Goal: Task Accomplishment & Management: Contribute content

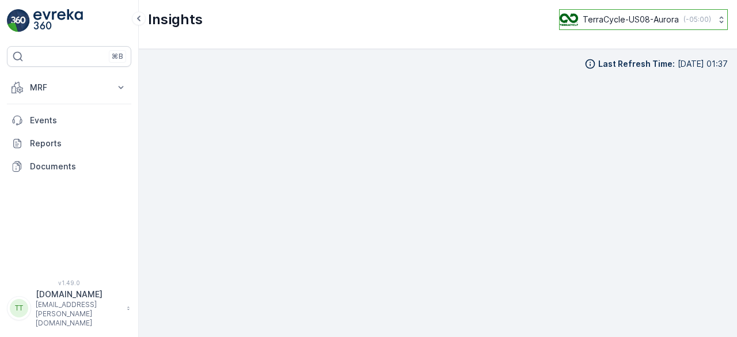
click at [624, 21] on p "TerraCycle-US08-Aurora" at bounding box center [631, 20] width 96 height 12
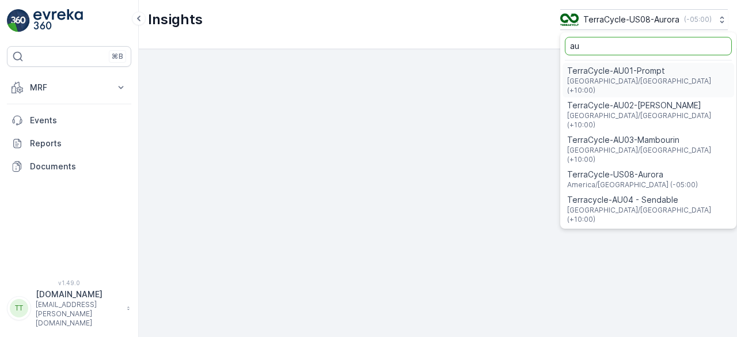
type input "au"
click at [616, 70] on span "TerraCycle-AU01-Prompt" at bounding box center [648, 71] width 162 height 12
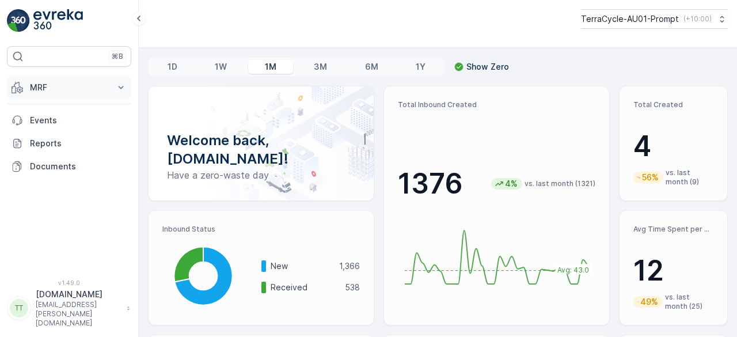
click at [39, 88] on p "MRF" at bounding box center [69, 88] width 78 height 12
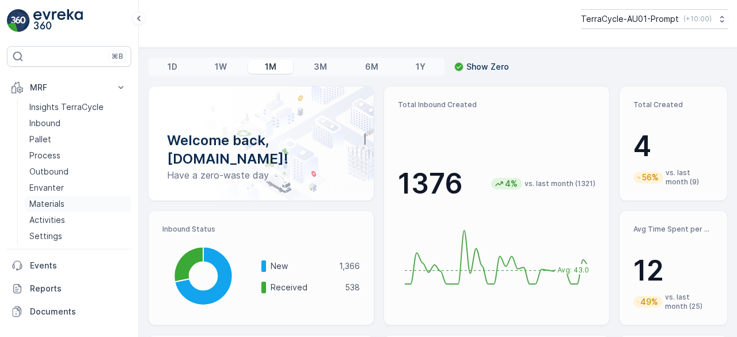
click at [46, 200] on p "Materials" at bounding box center [46, 204] width 35 height 12
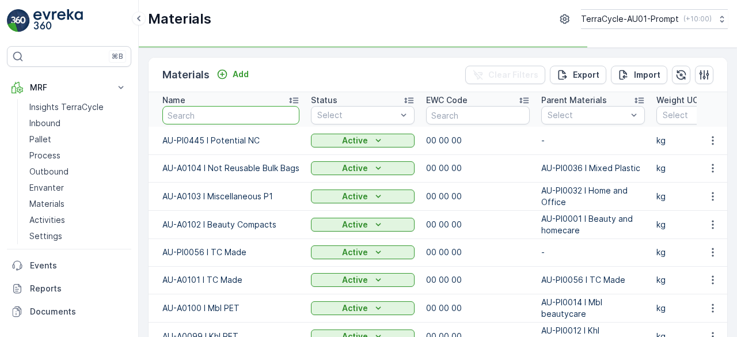
click at [200, 114] on input "text" at bounding box center [230, 115] width 137 height 18
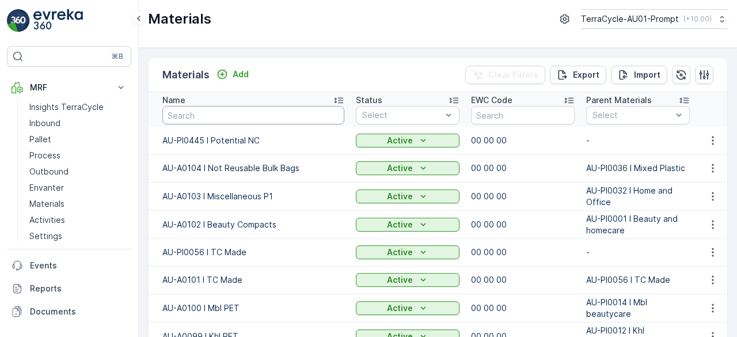
click at [198, 114] on input "text" at bounding box center [253, 115] width 182 height 18
type input "AU-a"
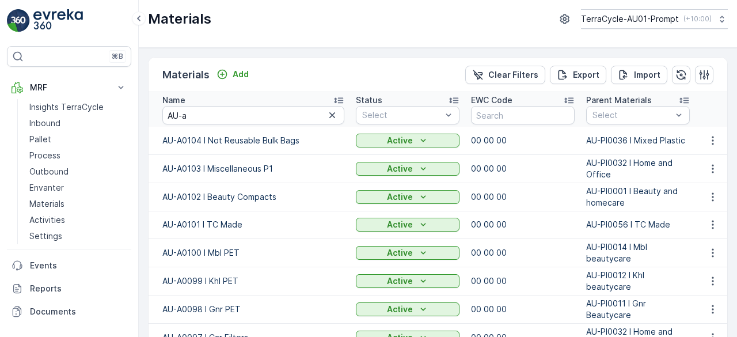
click at [339, 98] on icon at bounding box center [339, 100] width 12 height 12
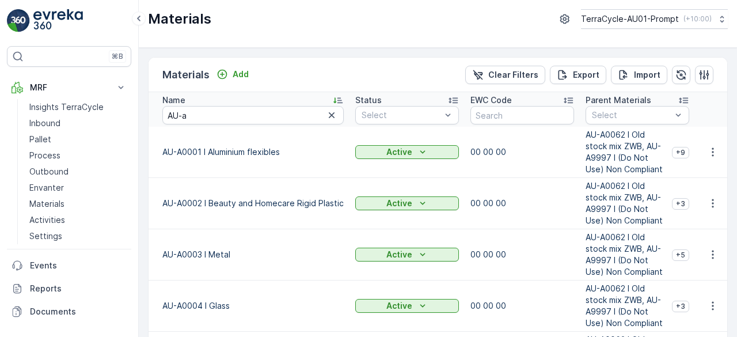
click at [339, 98] on icon at bounding box center [338, 100] width 12 height 12
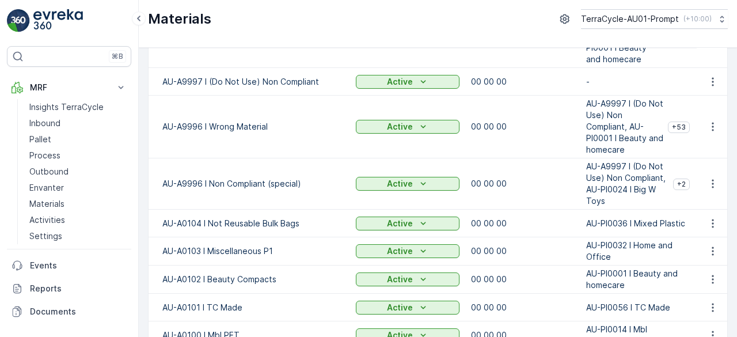
scroll to position [230, 0]
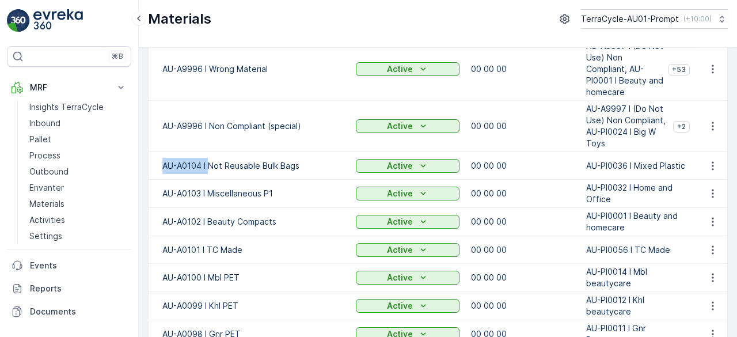
drag, startPoint x: 156, startPoint y: 153, endPoint x: 208, endPoint y: 150, distance: 52.5
click at [208, 152] on td "AU-A0104 I Not Reusable Bulk Bags" at bounding box center [250, 166] width 202 height 28
copy td "AU-A0104 I"
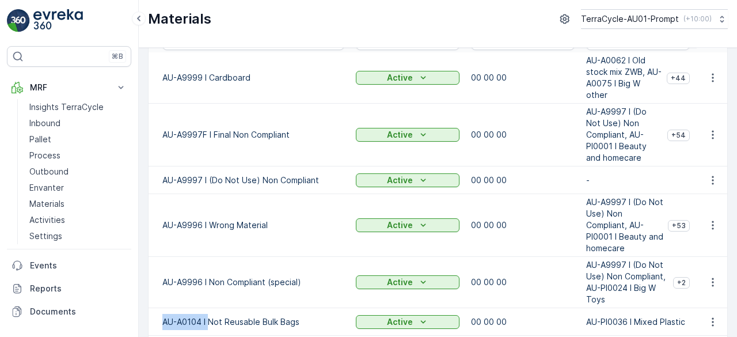
scroll to position [0, 0]
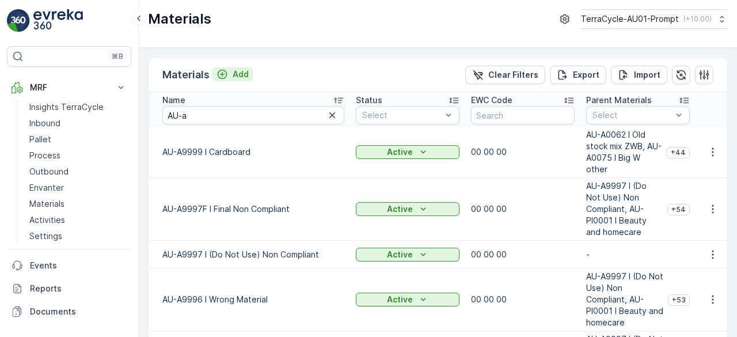
click at [248, 73] on p "Add" at bounding box center [241, 75] width 16 height 12
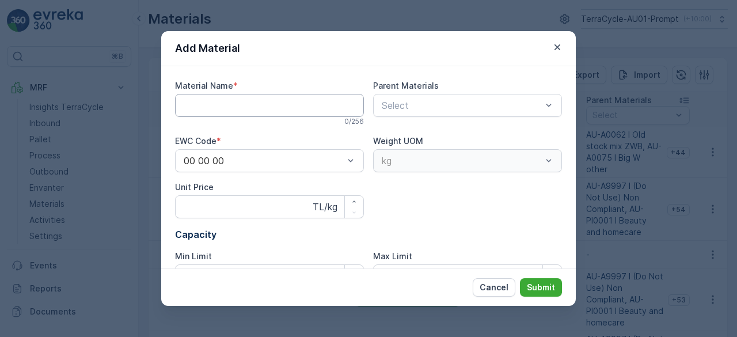
click at [207, 108] on Name "Material Name" at bounding box center [269, 105] width 189 height 23
paste Name "AU-A0104 I"
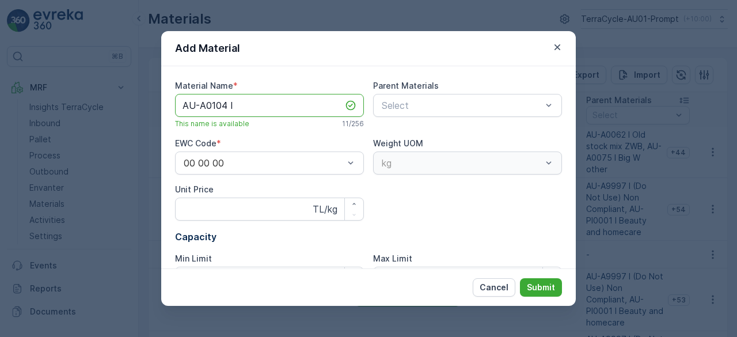
click at [228, 107] on Name "AU-A0104 I" at bounding box center [269, 105] width 189 height 23
click at [261, 103] on Name "AU-A0105 I" at bounding box center [269, 105] width 189 height 23
paste Name "Work gloves"
type Name "AU-A0105 I Work gloves"
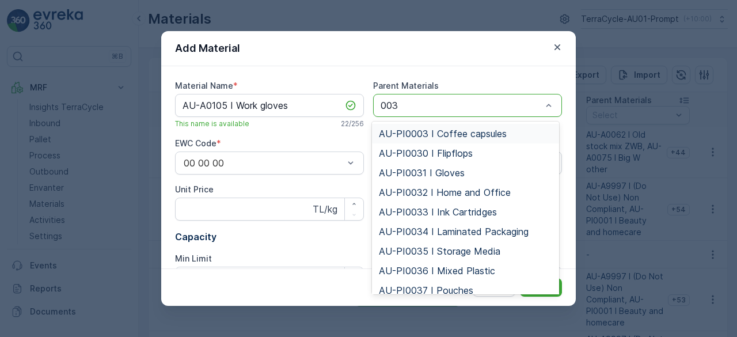
type input "0038"
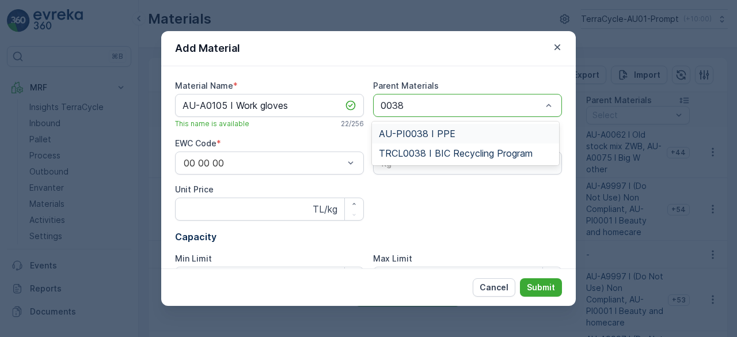
click at [462, 134] on div "AU-PI0038 I PPE" at bounding box center [466, 133] width 174 height 10
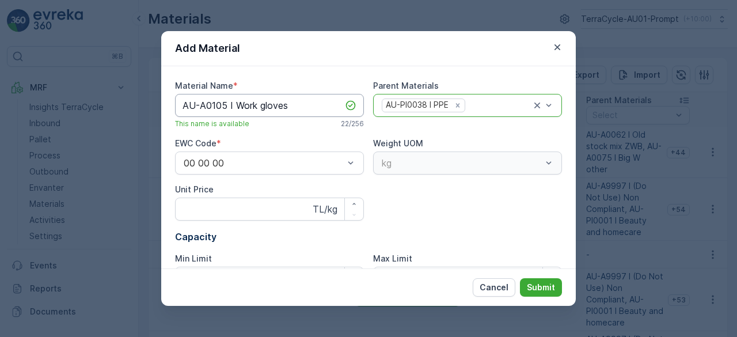
click at [302, 109] on Name "AU-A0105 I Work gloves" at bounding box center [269, 105] width 189 height 23
click at [539, 288] on p "Submit" at bounding box center [541, 288] width 28 height 12
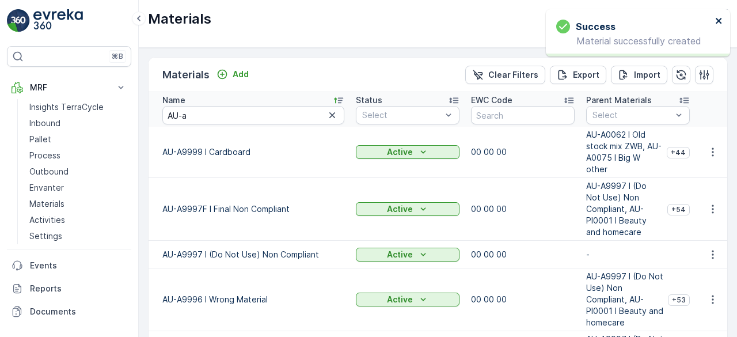
click at [719, 20] on icon "close" at bounding box center [719, 20] width 8 height 9
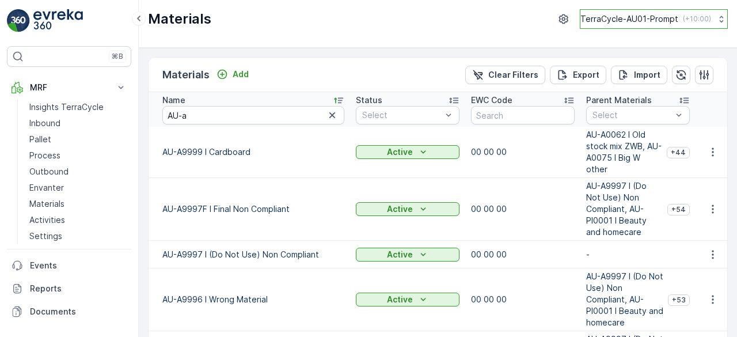
click at [631, 22] on p "TerraCycle-AU01-Prompt" at bounding box center [630, 19] width 98 height 12
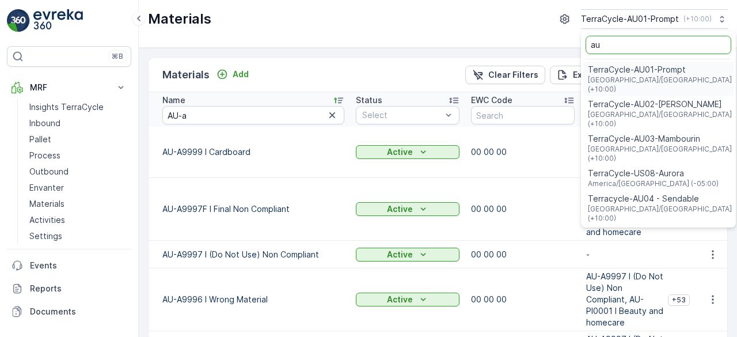
type input "au"
click at [665, 110] on span "Australia/Sydney (+10:00)" at bounding box center [660, 119] width 144 height 18
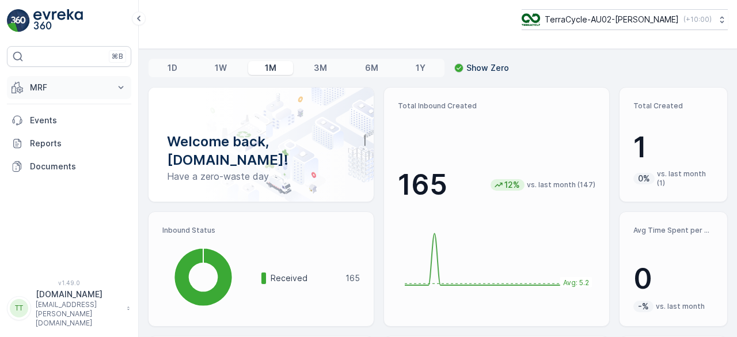
click at [62, 85] on p "MRF" at bounding box center [69, 88] width 78 height 12
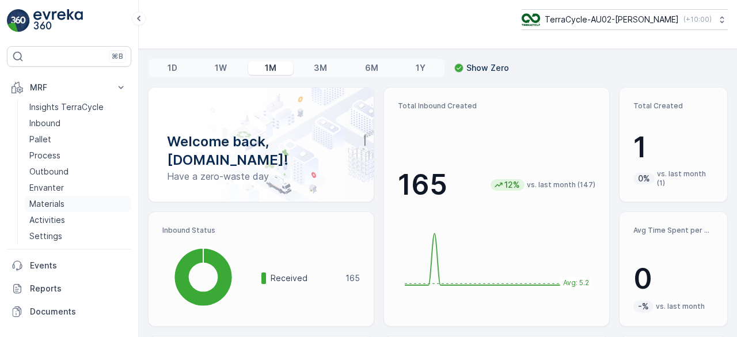
click at [50, 206] on p "Materials" at bounding box center [46, 204] width 35 height 12
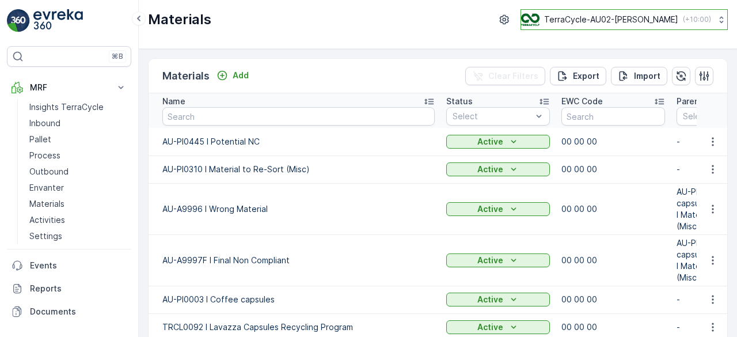
click at [661, 16] on p "TerraCycle-AU02-[PERSON_NAME]" at bounding box center [611, 20] width 134 height 12
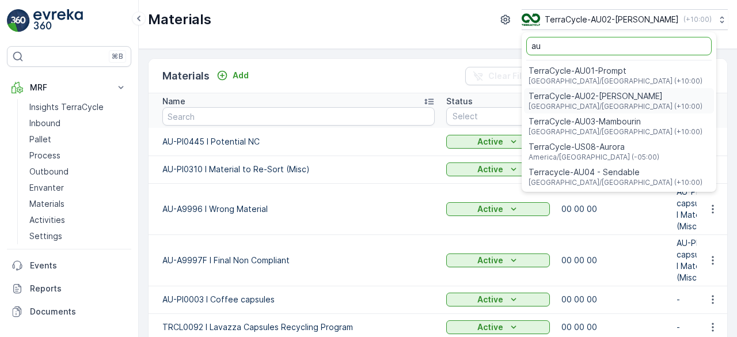
type input "au"
click at [624, 120] on span "TerraCycle-AU03-Mambourin" at bounding box center [616, 122] width 174 height 12
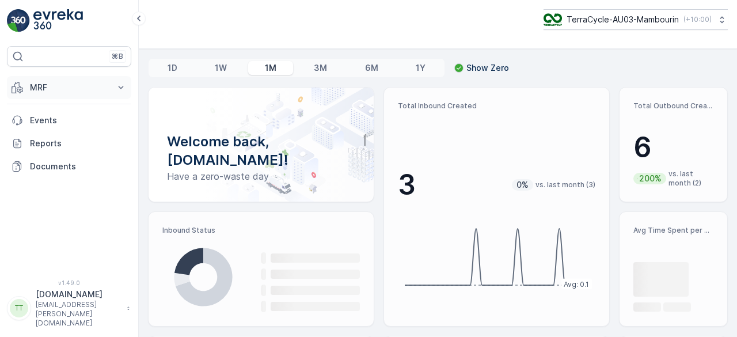
click at [52, 89] on p "MRF" at bounding box center [69, 88] width 78 height 12
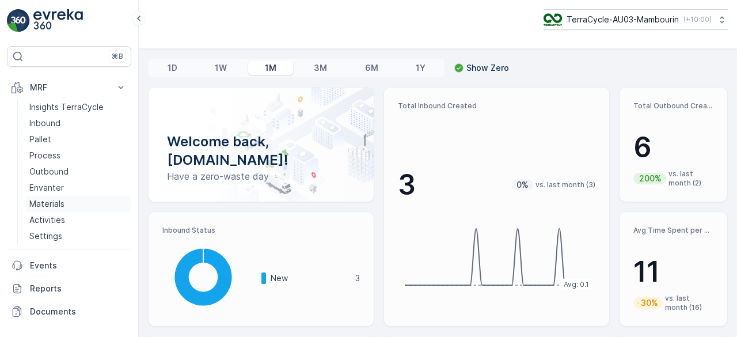
click at [55, 198] on p "Materials" at bounding box center [46, 204] width 35 height 12
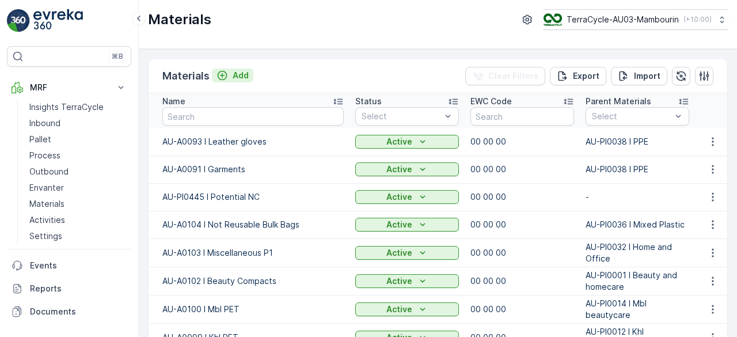
click at [236, 75] on p "Add" at bounding box center [241, 76] width 16 height 12
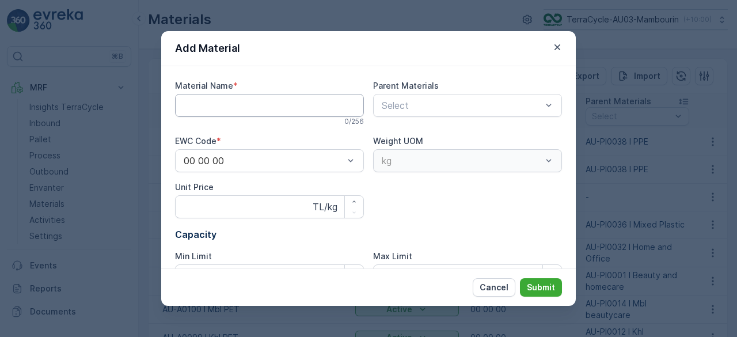
click at [232, 107] on Name "Material Name" at bounding box center [269, 105] width 189 height 23
paste Name "AU-A0105 I Work gloves"
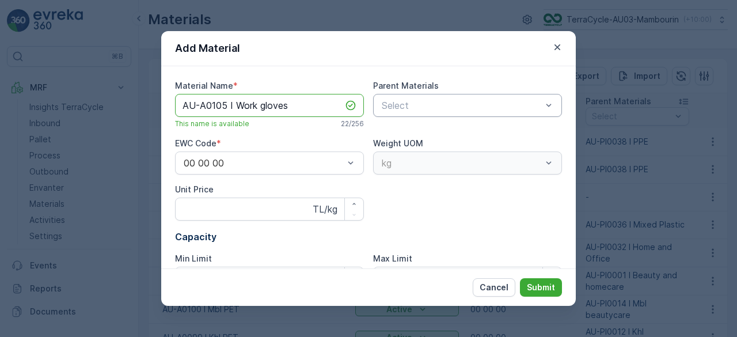
type Name "AU-A0105 I Work gloves"
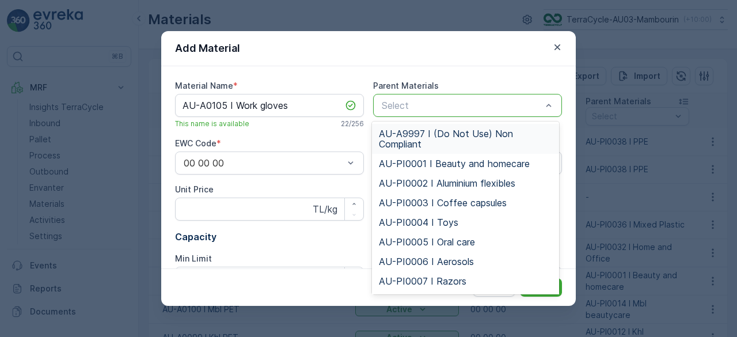
click at [411, 104] on div at bounding box center [462, 105] width 162 height 10
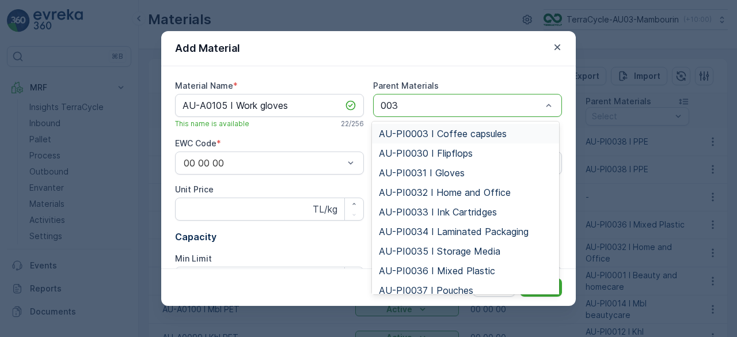
type input "0038"
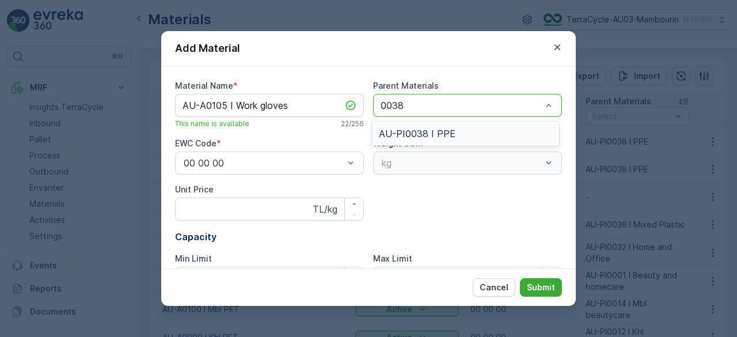
drag, startPoint x: 419, startPoint y: 135, endPoint x: 430, endPoint y: 135, distance: 10.4
click at [420, 135] on span "AU-PI0038 I PPE" at bounding box center [417, 133] width 77 height 10
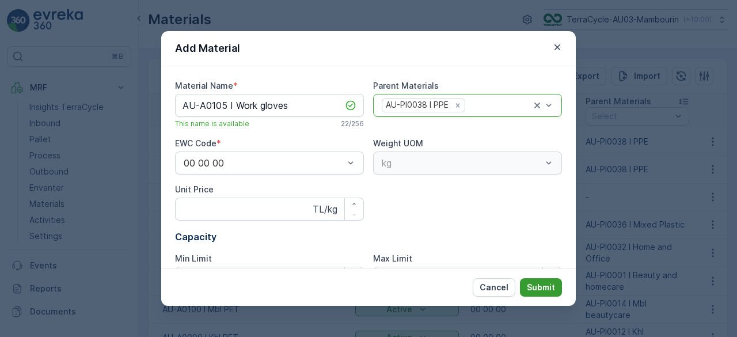
click at [539, 290] on p "Submit" at bounding box center [541, 288] width 28 height 12
